Goal: Information Seeking & Learning: Learn about a topic

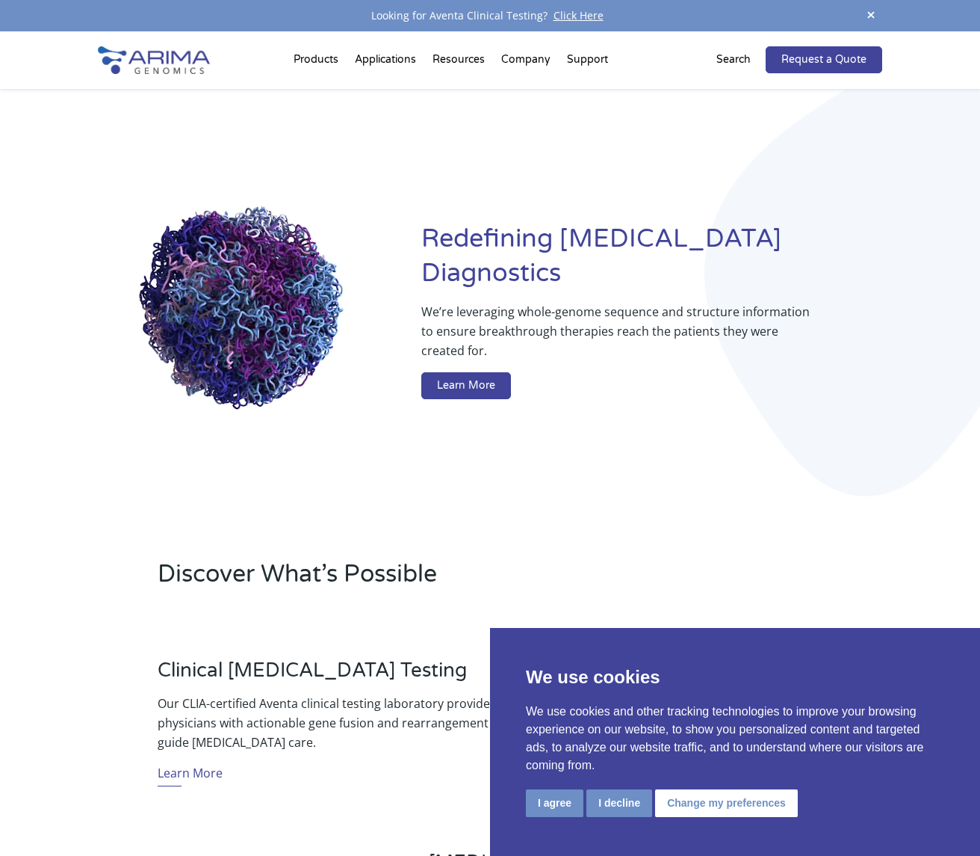
click at [803, 407] on div "Redefining [MEDICAL_DATA] Diagnostics We’re leveraging whole-genome sequence an…" at bounding box center [490, 313] width 785 height 449
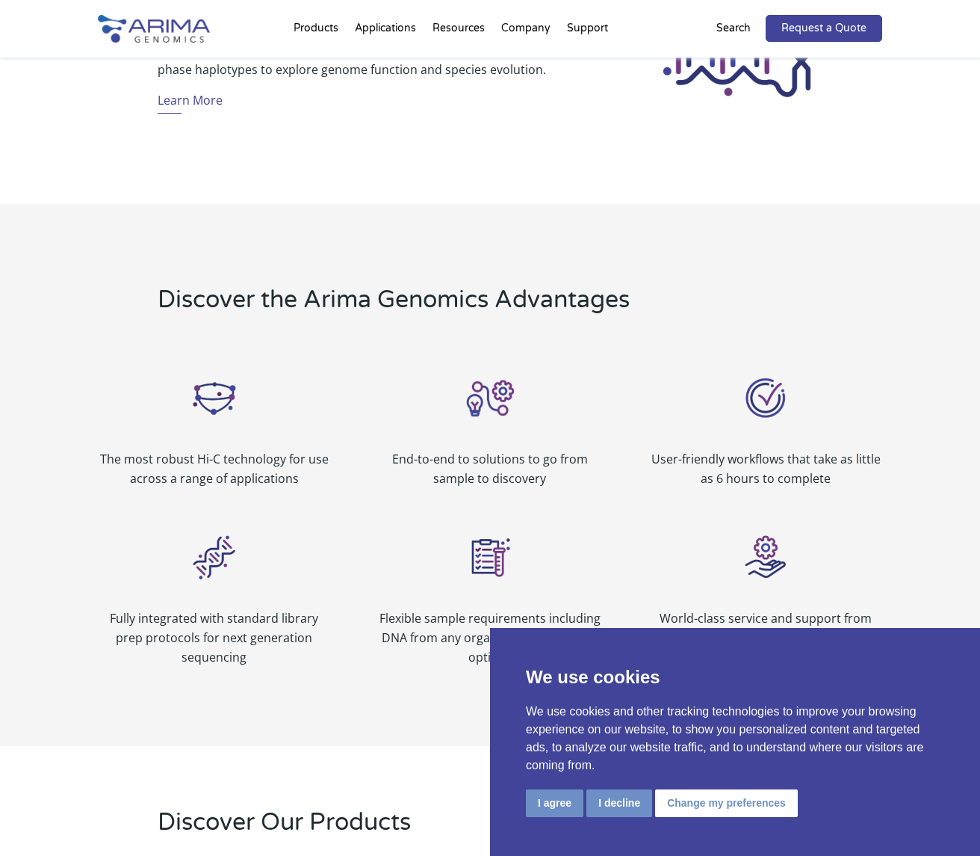
scroll to position [1421, 0]
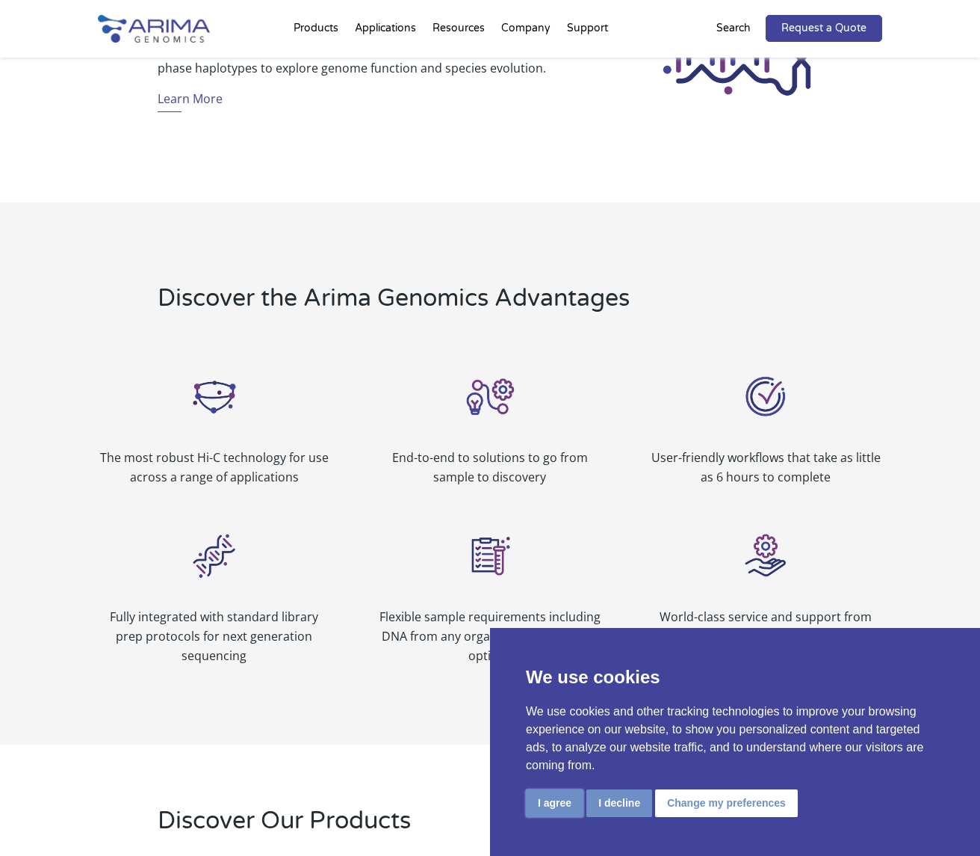
click at [554, 806] on button "I agree" at bounding box center [555, 803] width 58 height 28
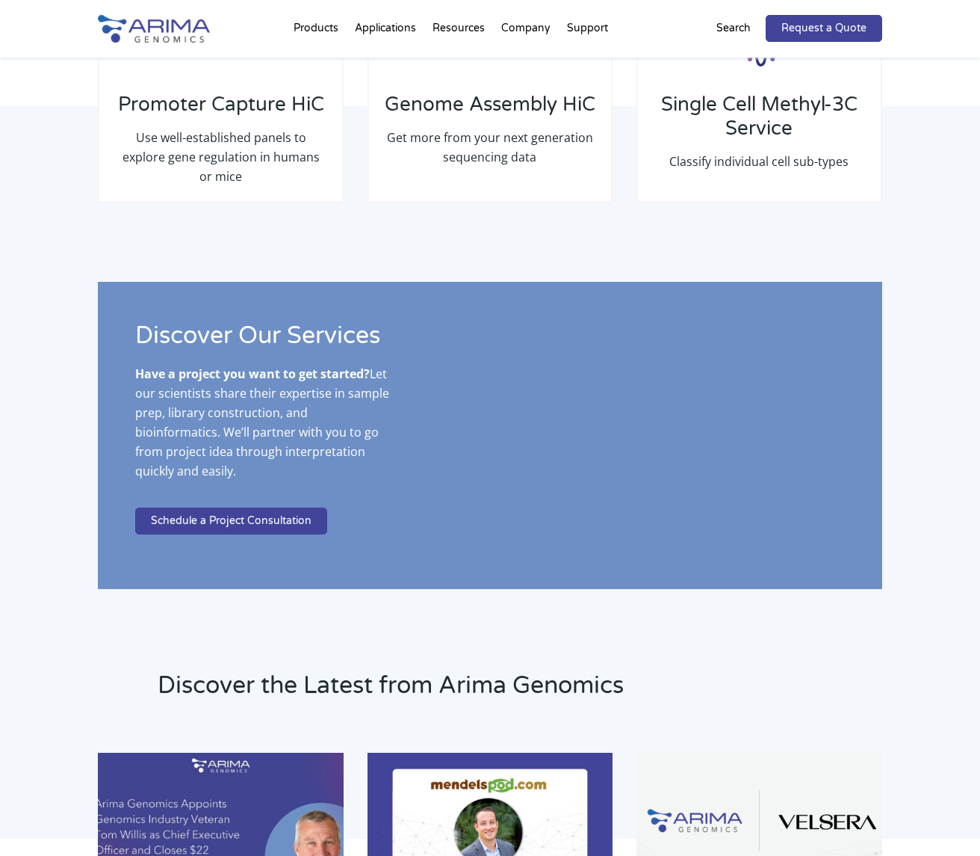
scroll to position [0, 0]
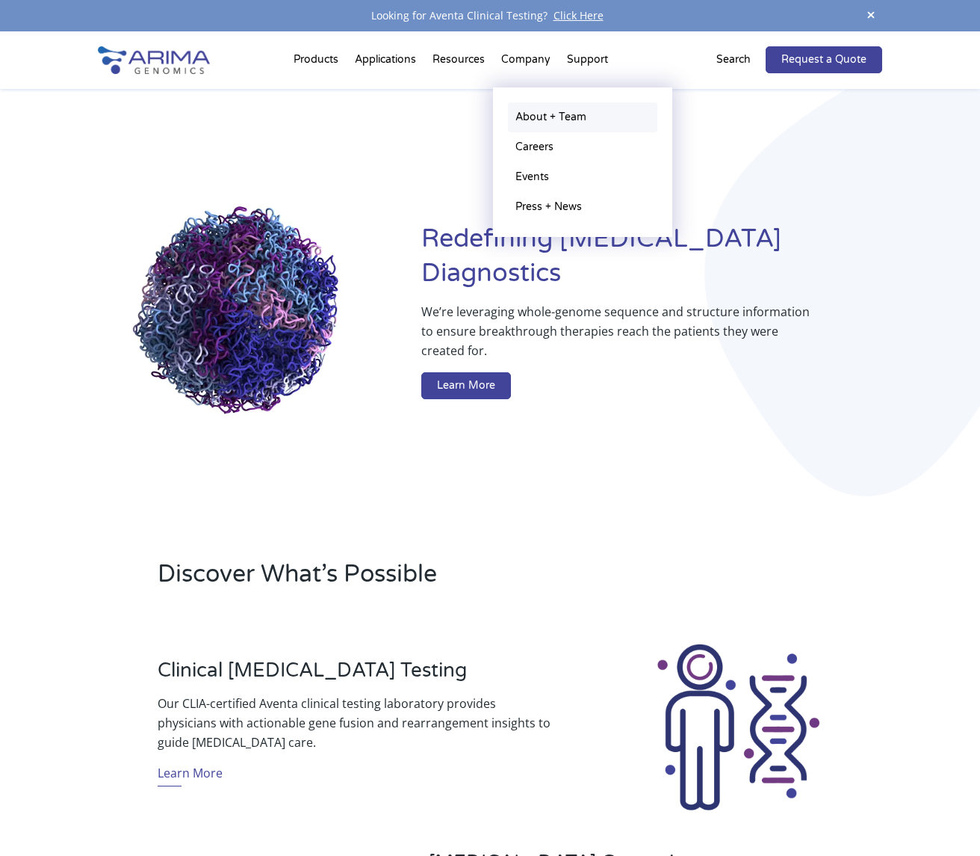
click at [539, 117] on link "About + Team" at bounding box center [582, 117] width 149 height 30
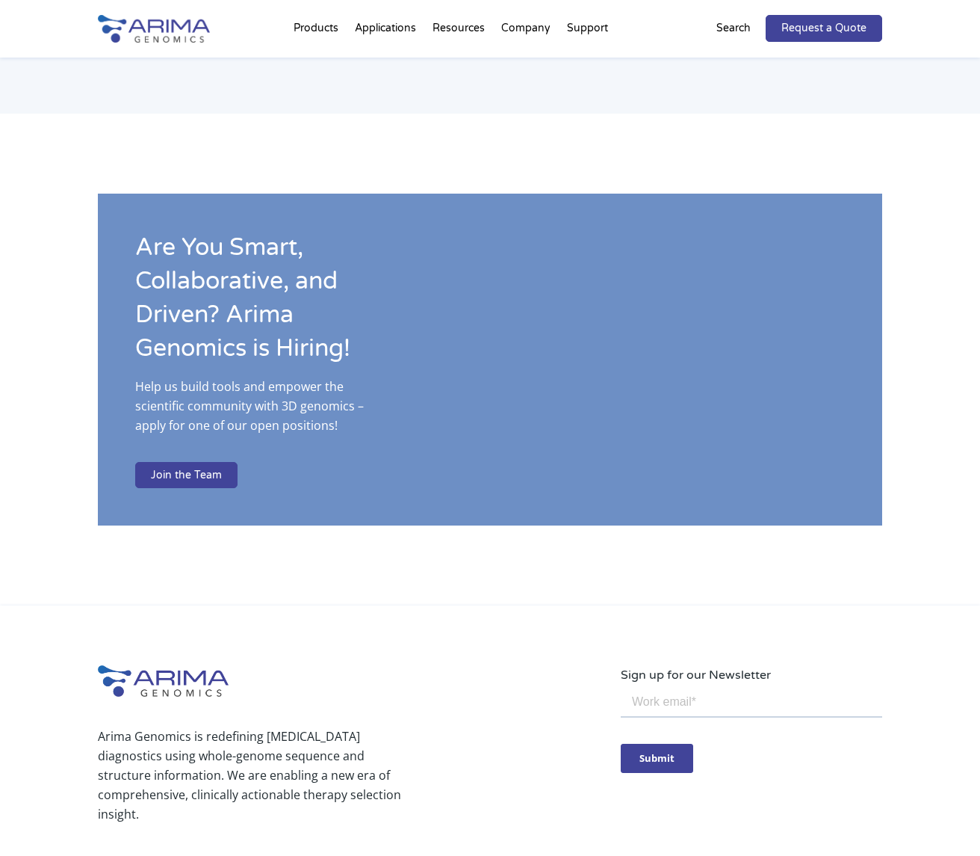
scroll to position [2428, 0]
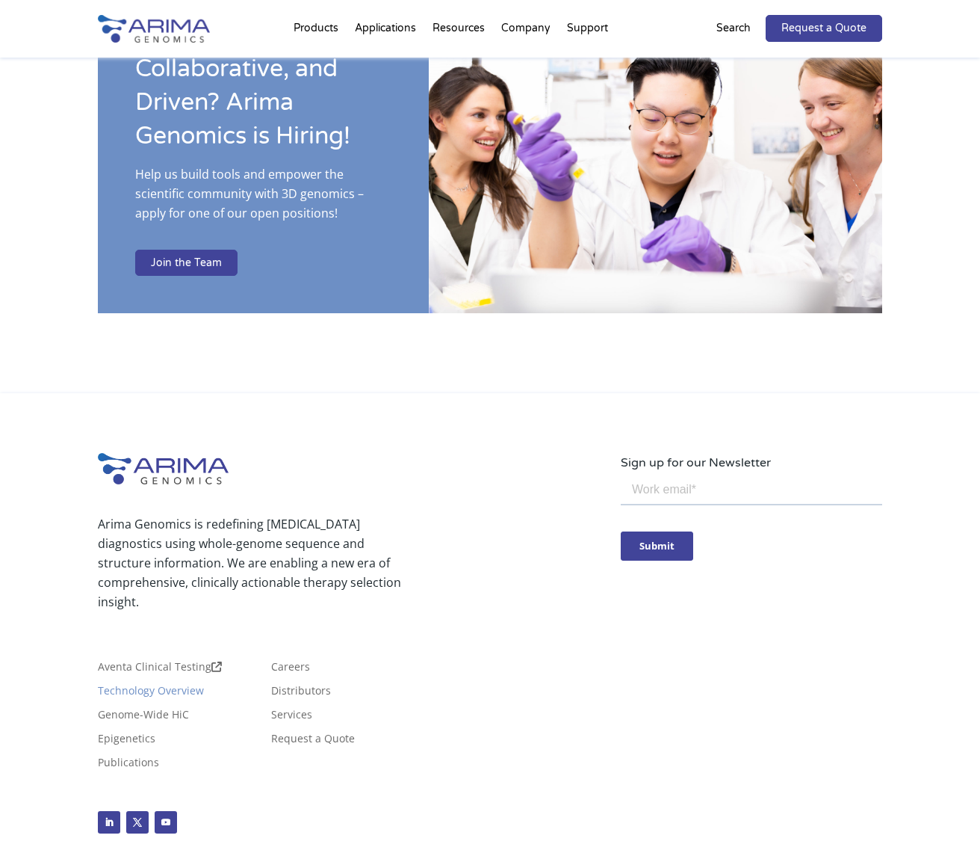
click at [161, 685] on link "Technology Overview" at bounding box center [151, 693] width 106 height 16
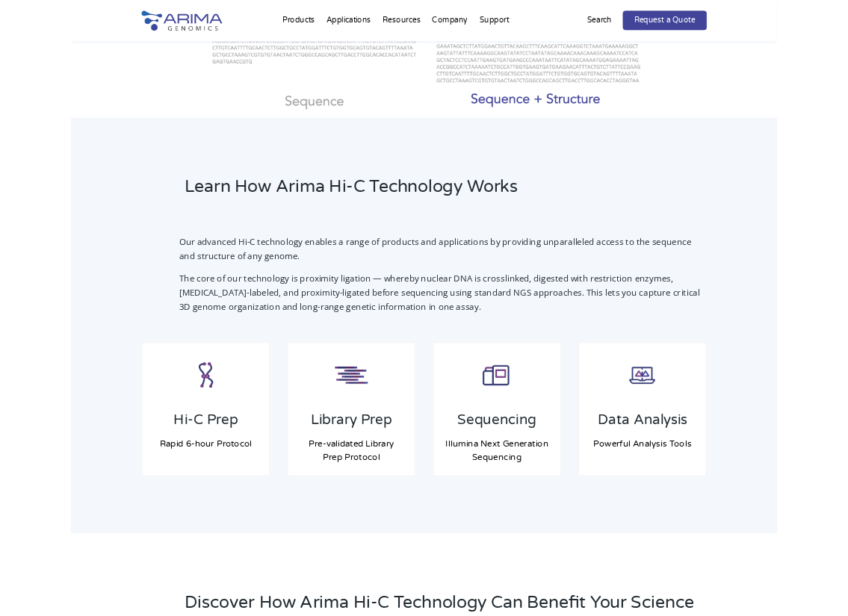
scroll to position [883, 0]
